Goal: Book appointment/travel/reservation

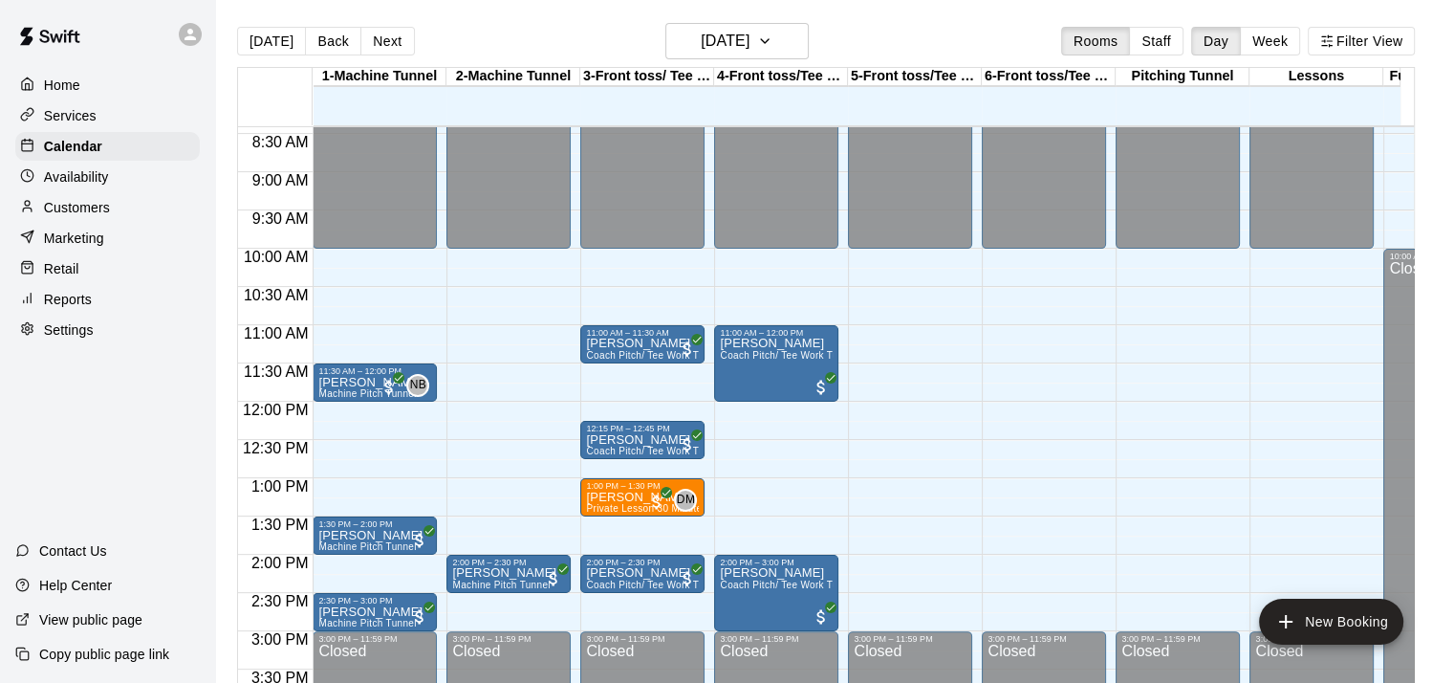
scroll to position [641, 0]
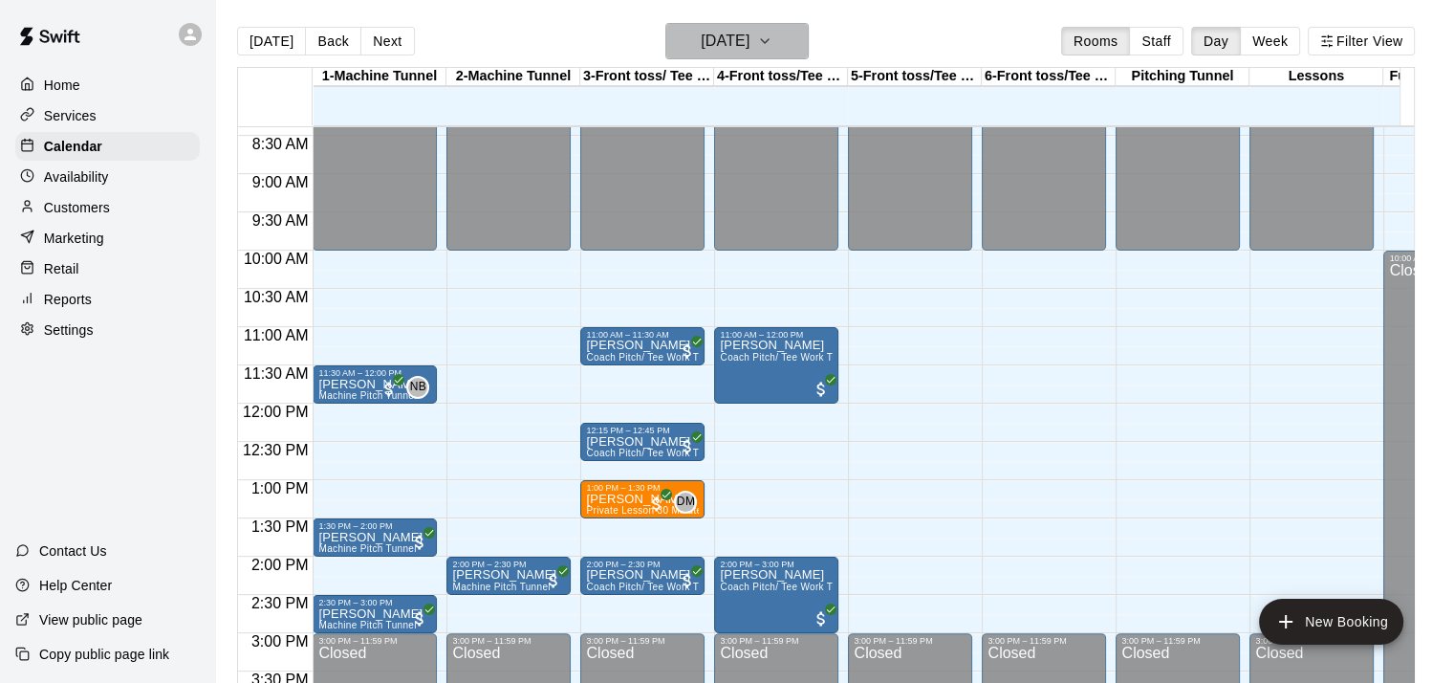
click at [750, 42] on h6 "[DATE]" at bounding box center [725, 41] width 49 height 27
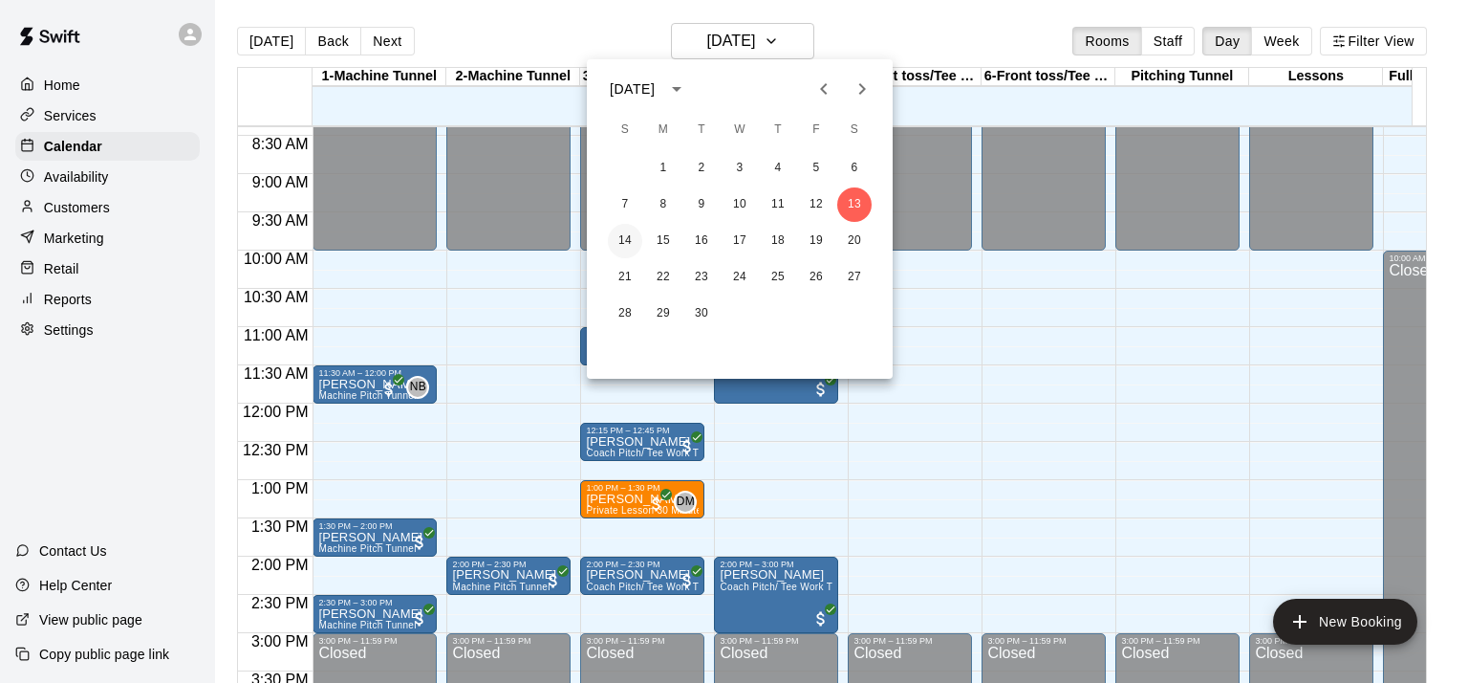
click at [627, 241] on button "14" at bounding box center [625, 241] width 34 height 34
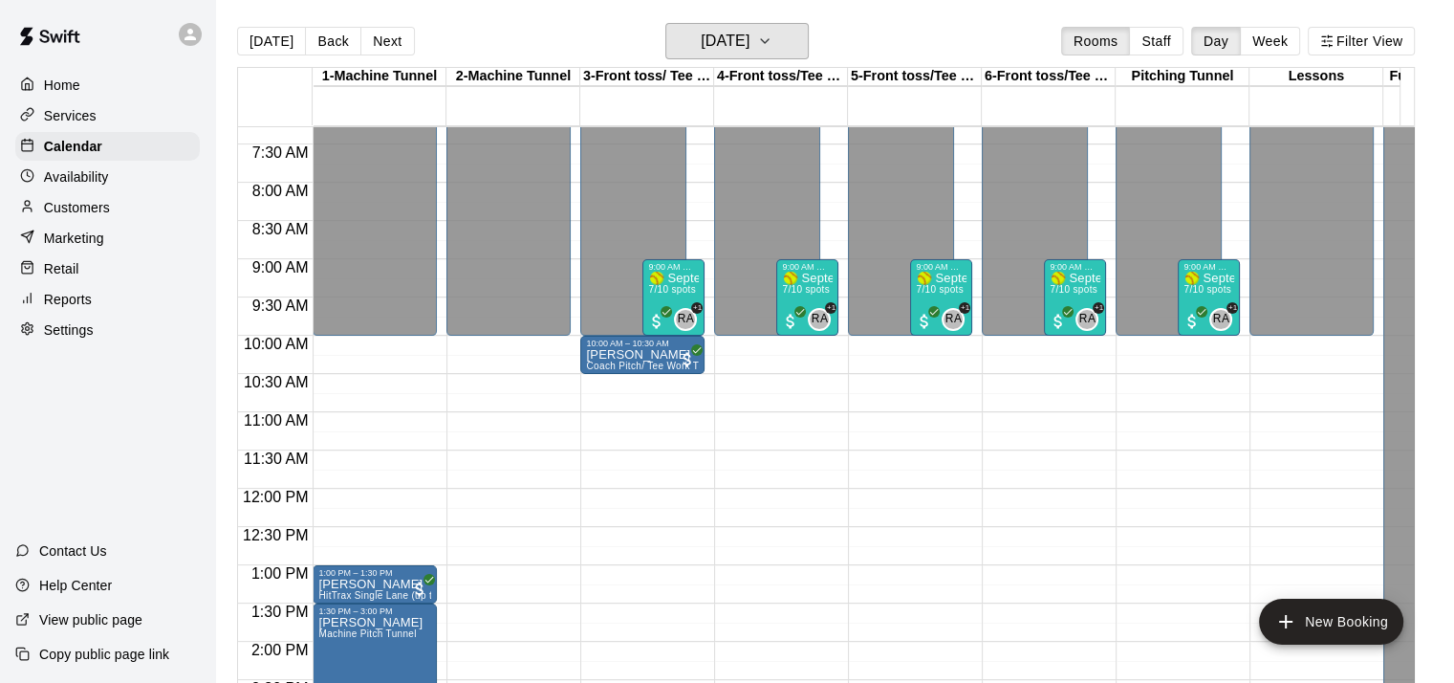
scroll to position [562, 0]
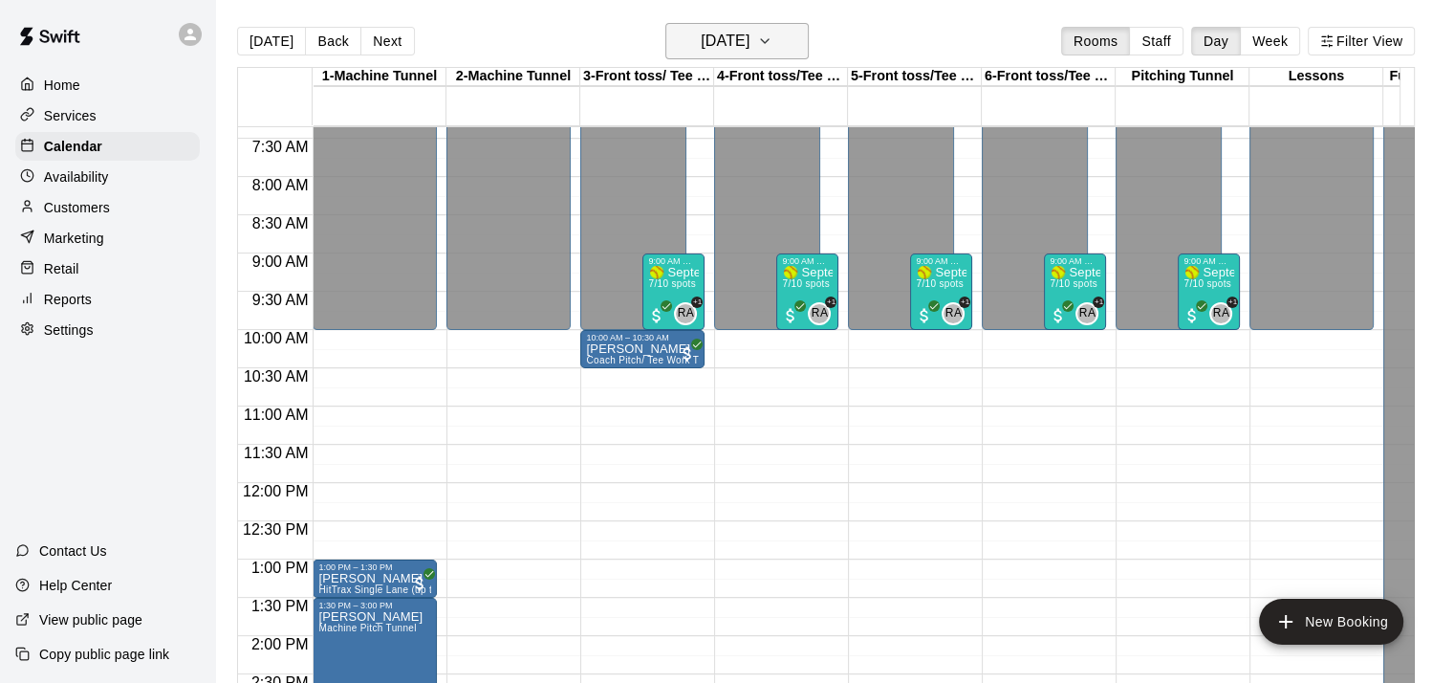
click at [772, 38] on icon "button" at bounding box center [764, 41] width 15 height 23
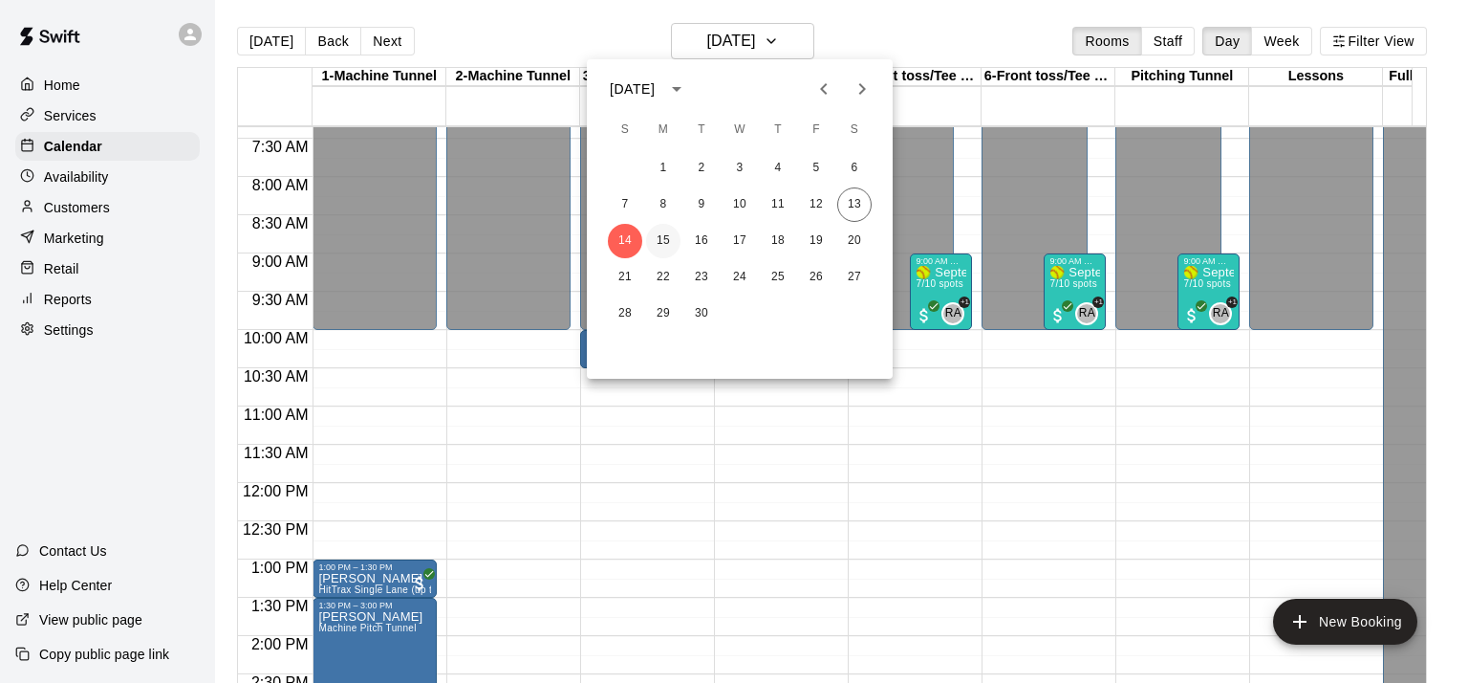
click at [667, 241] on button "15" at bounding box center [663, 241] width 34 height 34
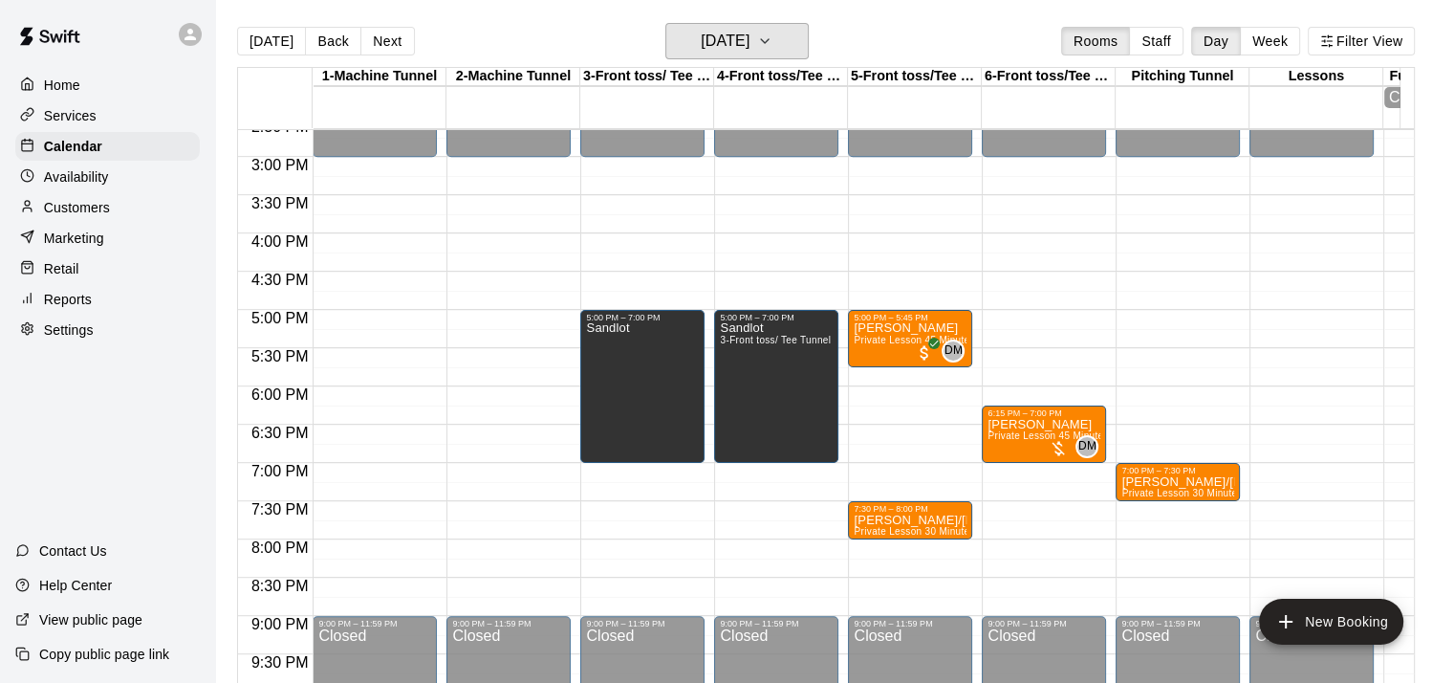
scroll to position [1122, 0]
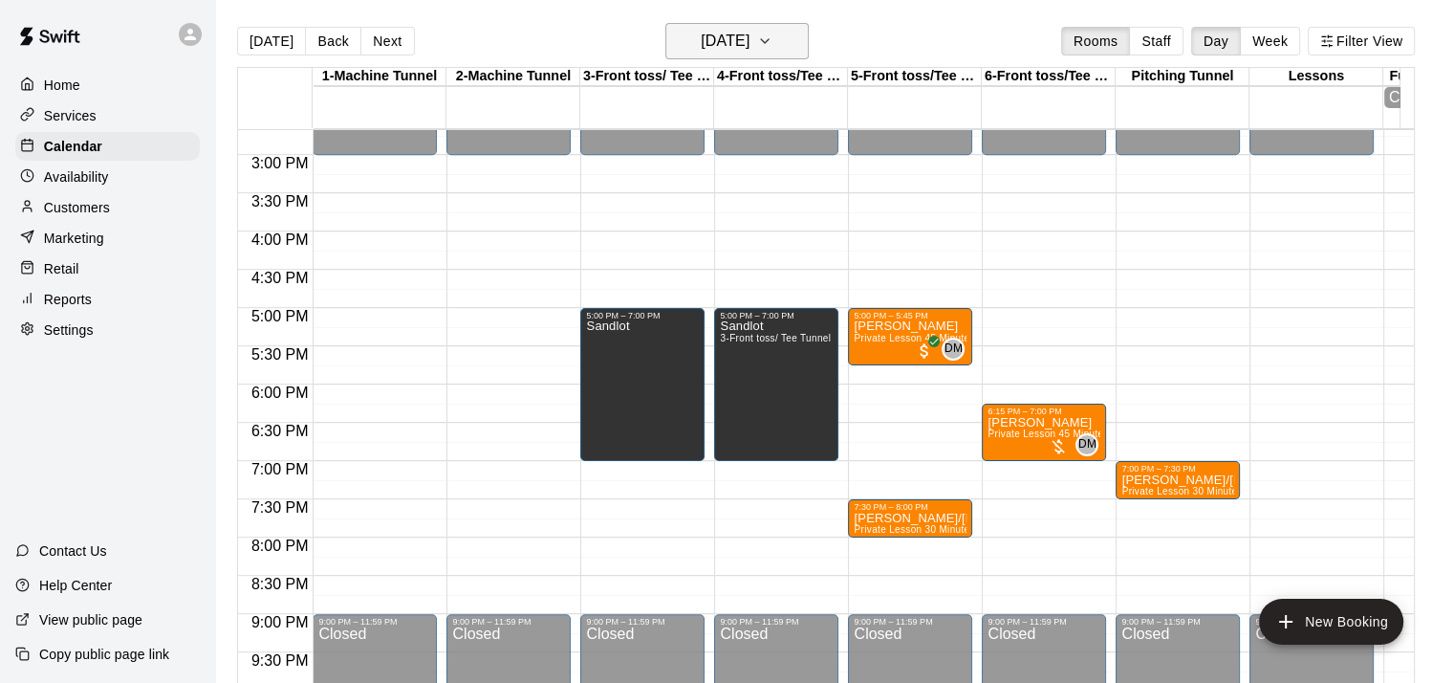
click at [772, 43] on icon "button" at bounding box center [764, 41] width 15 height 23
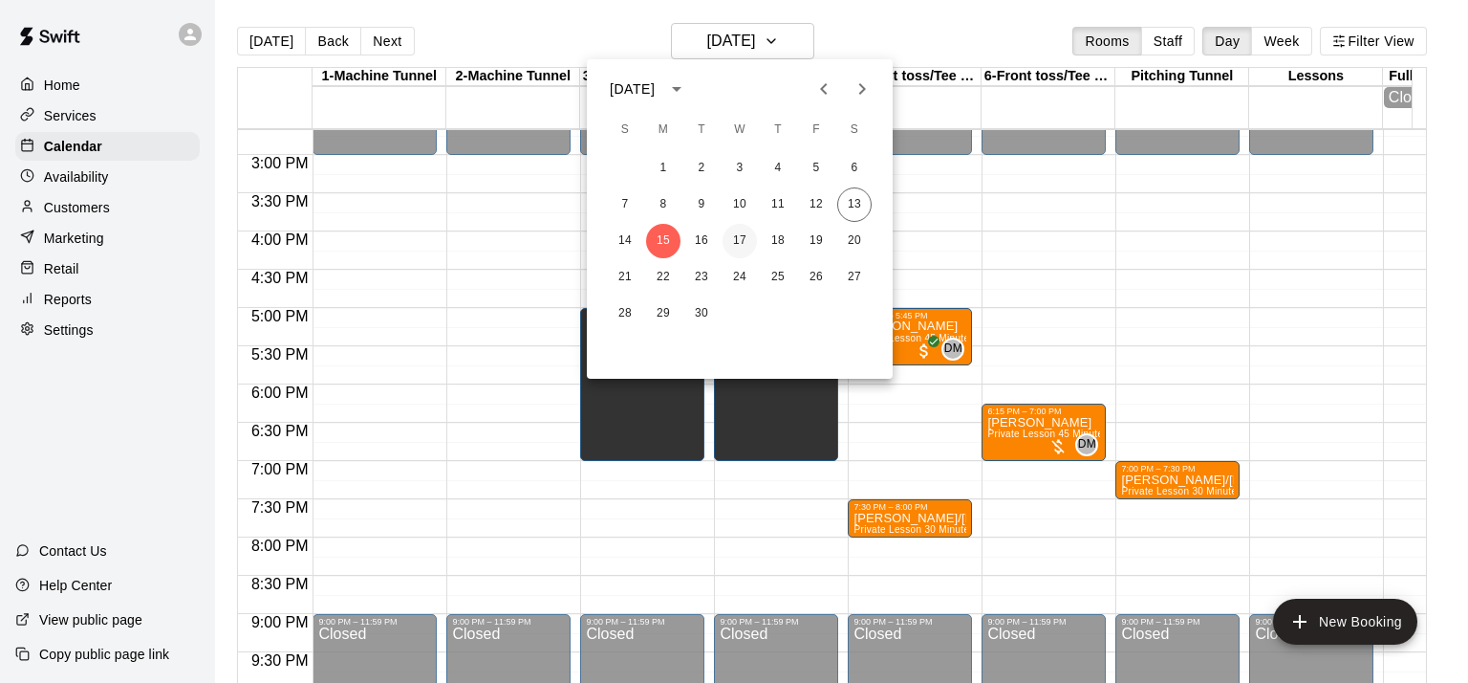
click at [743, 243] on button "17" at bounding box center [740, 241] width 34 height 34
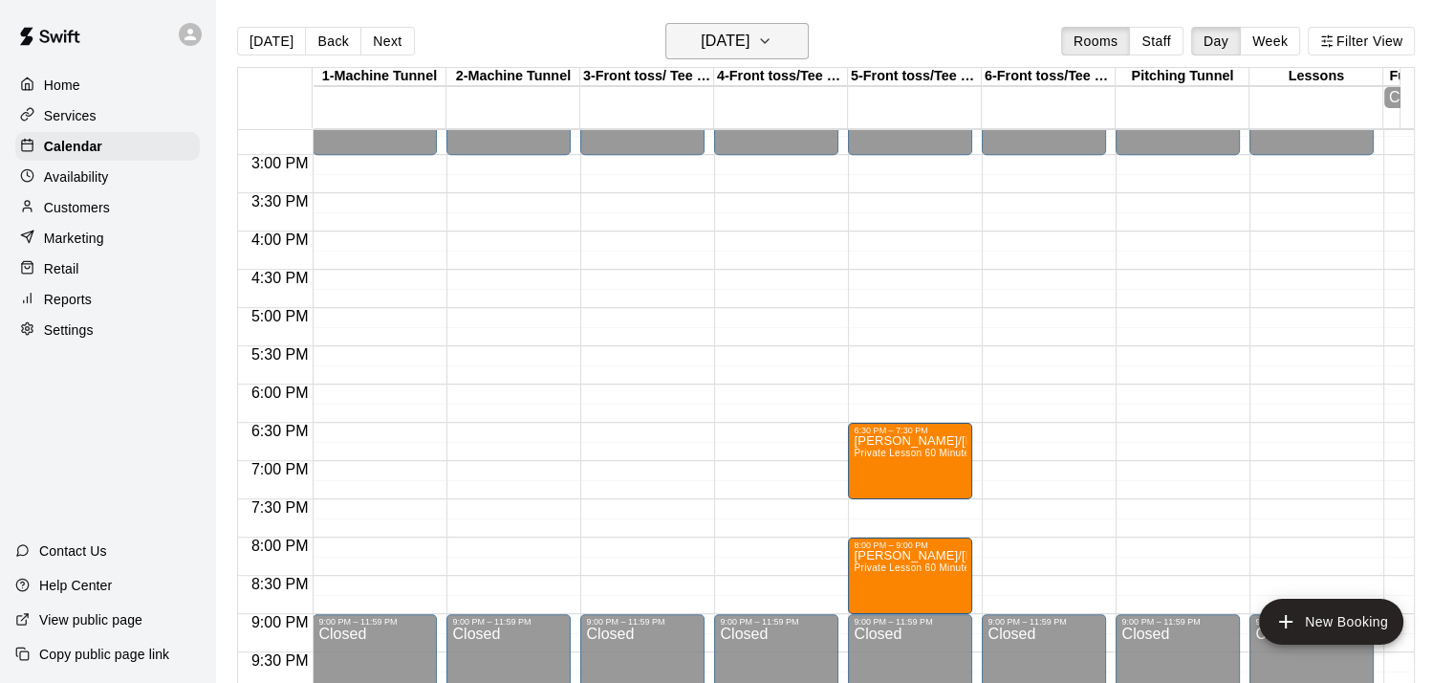
click at [750, 41] on h6 "[DATE]" at bounding box center [725, 41] width 49 height 27
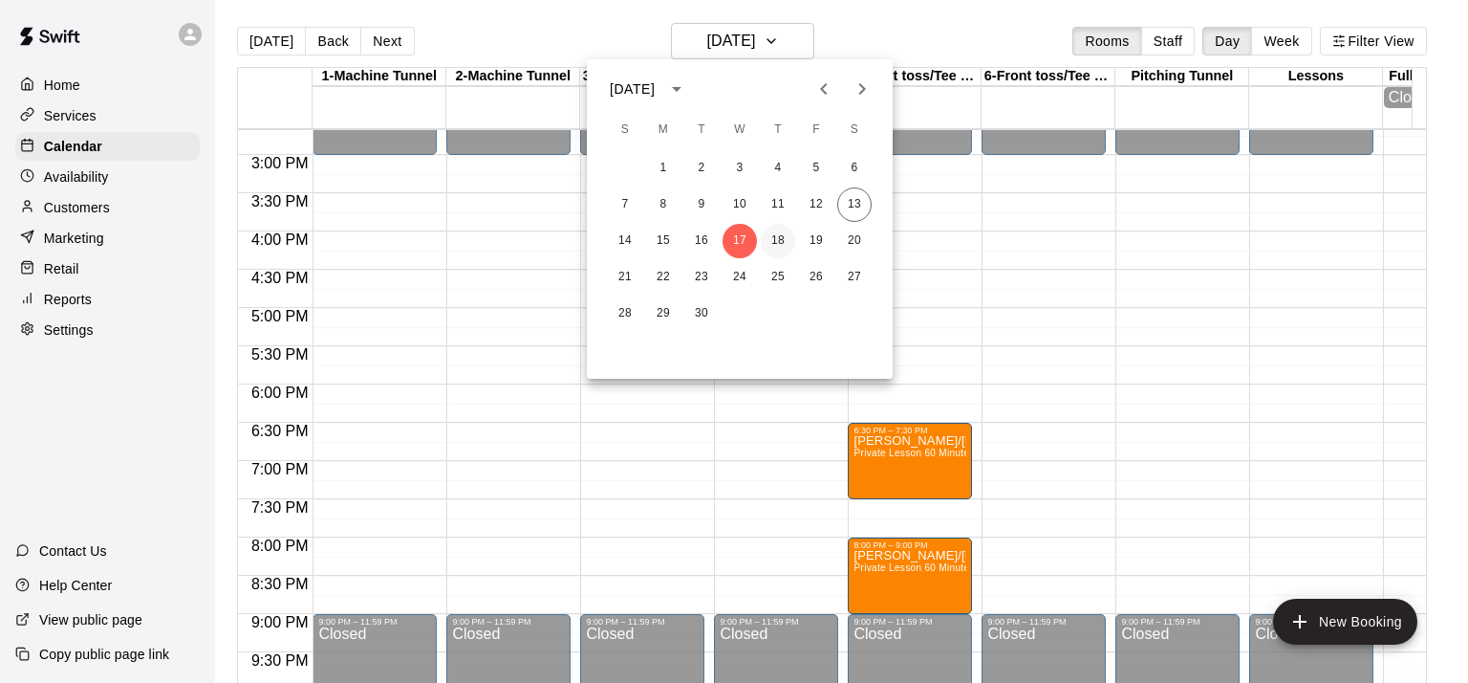
click at [779, 244] on button "18" at bounding box center [778, 241] width 34 height 34
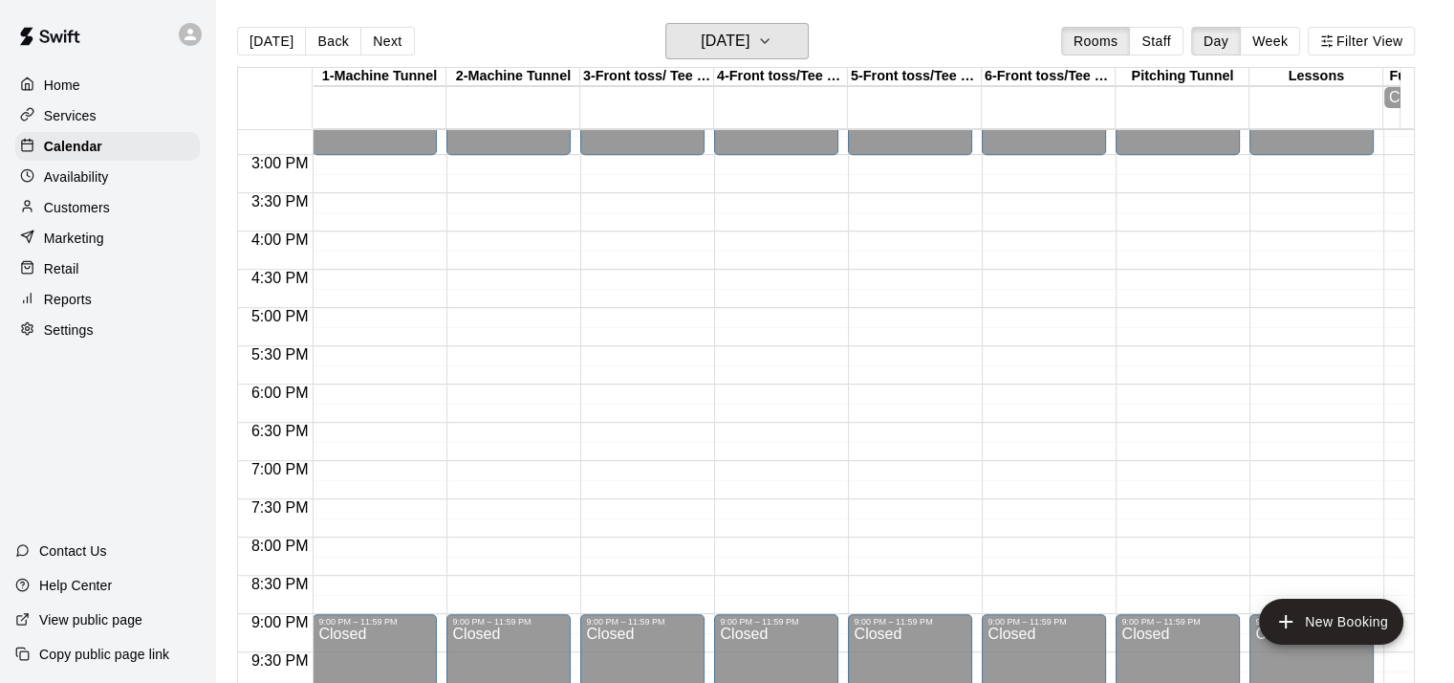
scroll to position [635, 0]
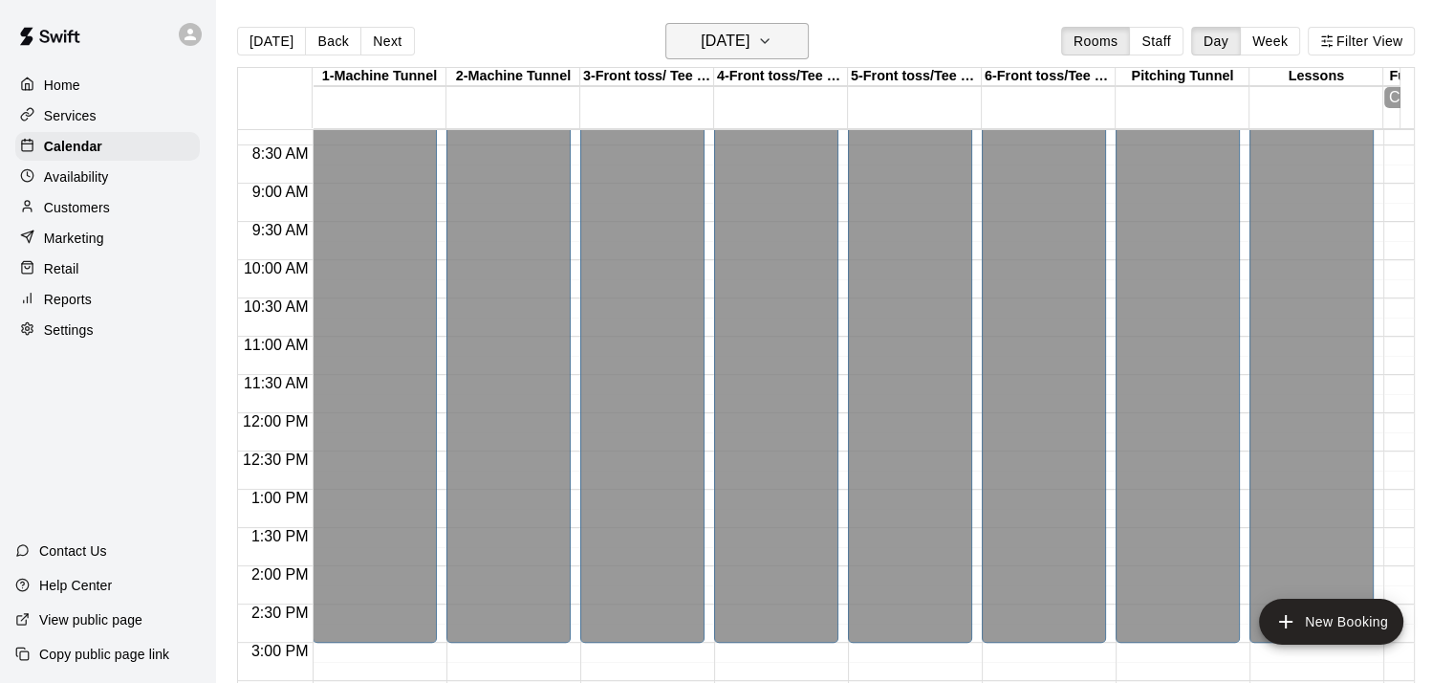
click at [750, 41] on h6 "[DATE]" at bounding box center [725, 41] width 49 height 27
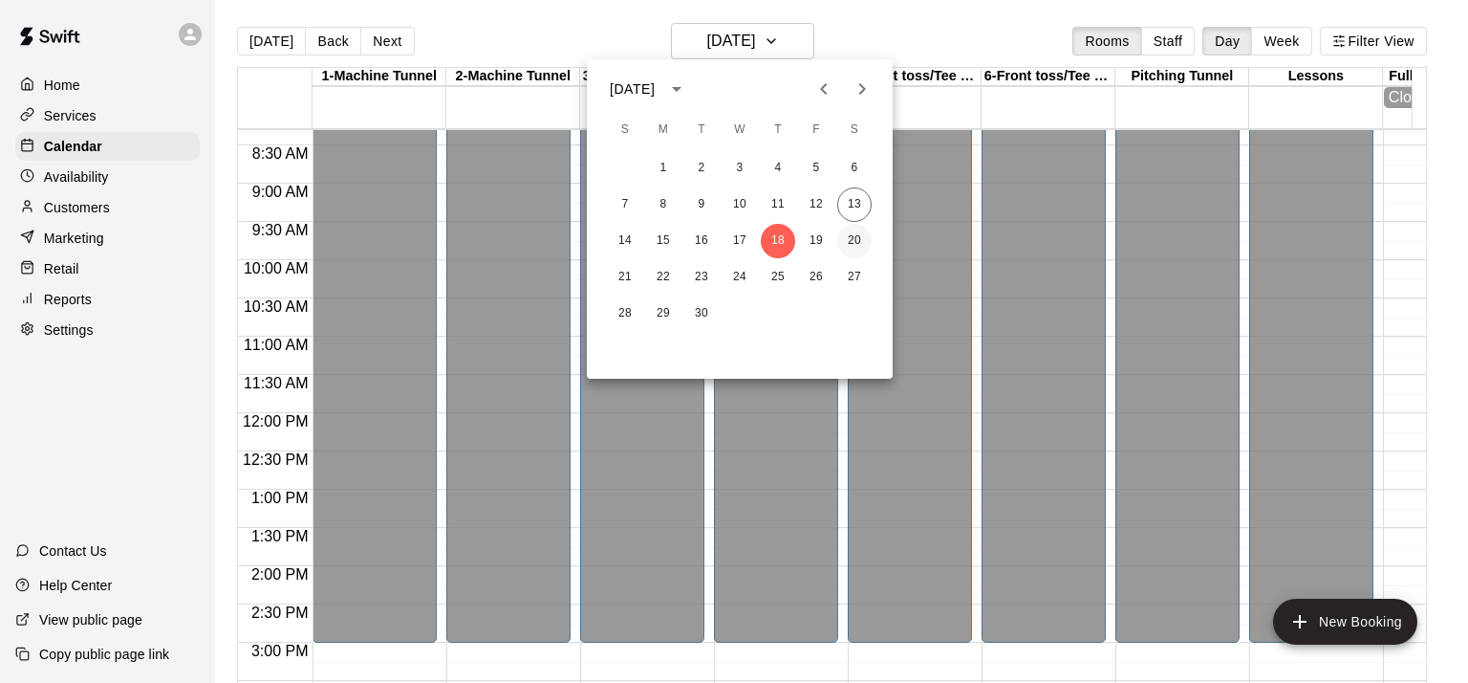
click at [856, 244] on button "20" at bounding box center [854, 241] width 34 height 34
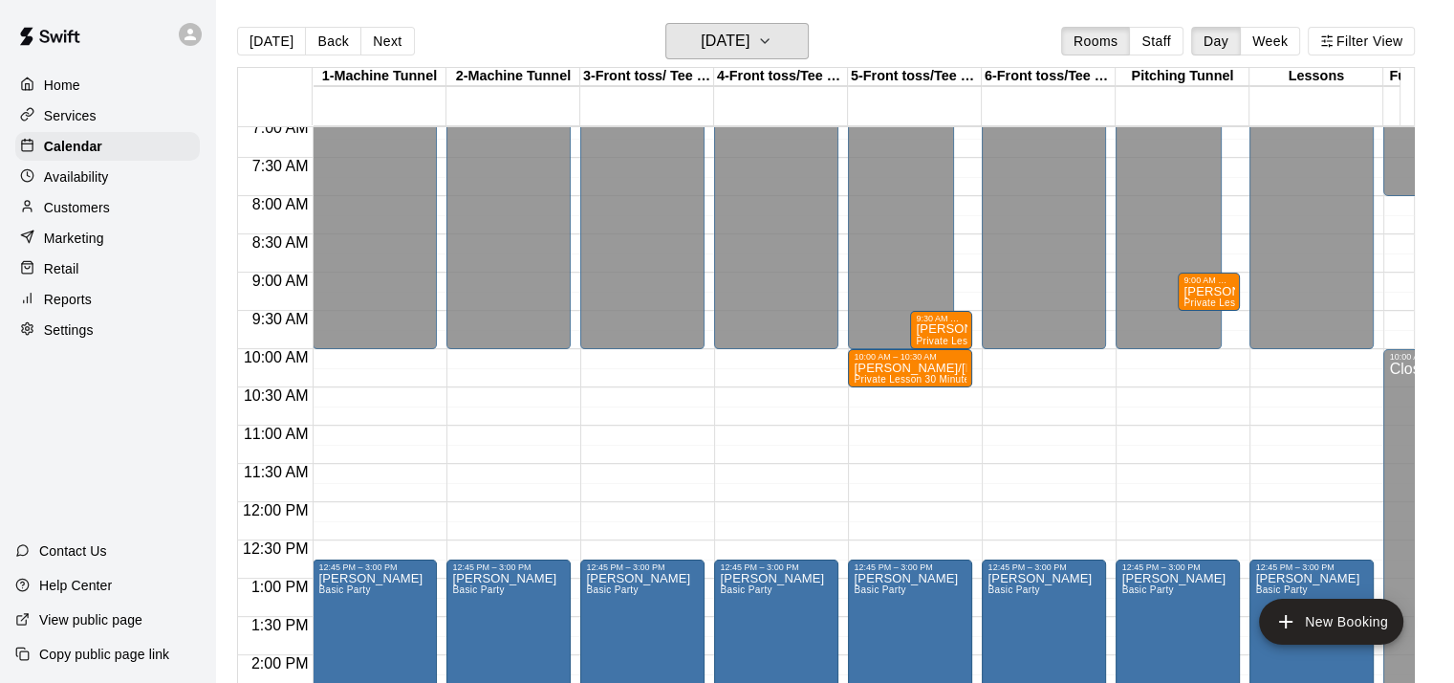
scroll to position [551, 0]
